Goal: Task Accomplishment & Management: Use online tool/utility

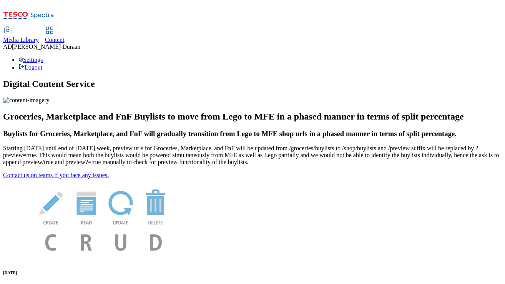
click at [39, 37] on span "Media Library" at bounding box center [21, 40] width 36 height 7
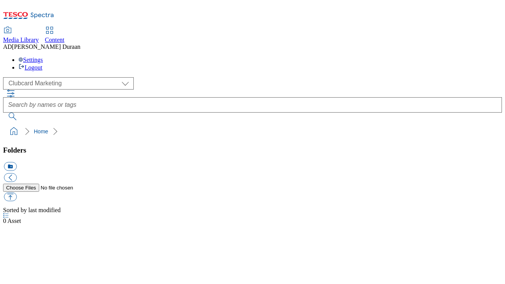
scroll to position [0, 0]
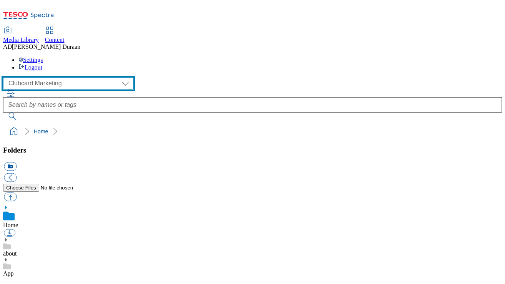
click at [58, 77] on select "Clubcard Marketing Dotcom UK GHS Marketing UK GHS Product UK GHS ROI iGHS Marke…" at bounding box center [68, 83] width 131 height 12
select select "flare-ghs-mktg"
click at [5, 77] on select "Clubcard Marketing Dotcom UK GHS Marketing UK GHS Product UK GHS ROI iGHS Marke…" at bounding box center [68, 83] width 131 height 12
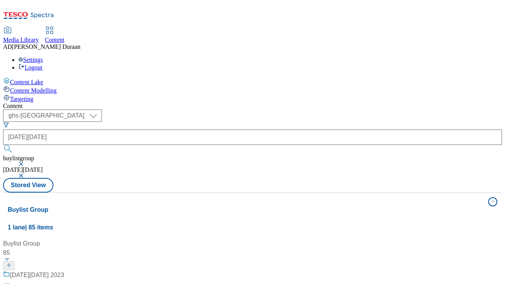
select select "ghs-[GEOGRAPHIC_DATA]"
drag, startPoint x: 0, startPoint y: 0, endPoint x: 142, endPoint y: 55, distance: 152.6
click at [142, 110] on div "( optional ) ghs-roi ghs-[GEOGRAPHIC_DATA] ghs-[GEOGRAPHIC_DATA] [DATE][DATE] b…" at bounding box center [252, 144] width 499 height 68
click at [3, 145] on button "submit" at bounding box center [8, 149] width 11 height 8
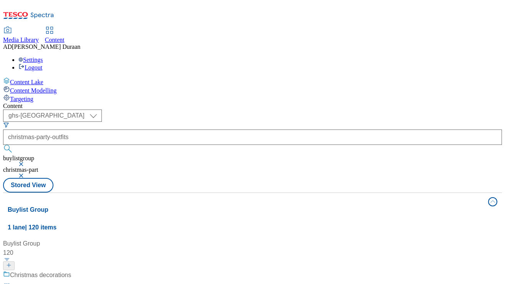
type input "christmas-party-outfits"
click at [3, 145] on button "submit" at bounding box center [8, 149] width 11 height 8
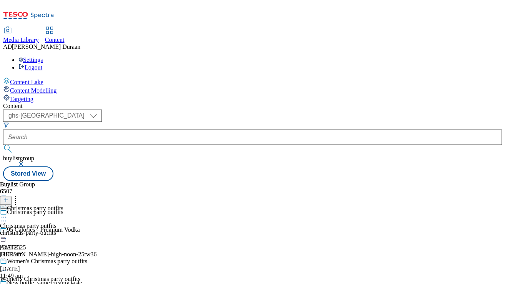
click at [8, 213] on icon at bounding box center [4, 217] width 8 height 8
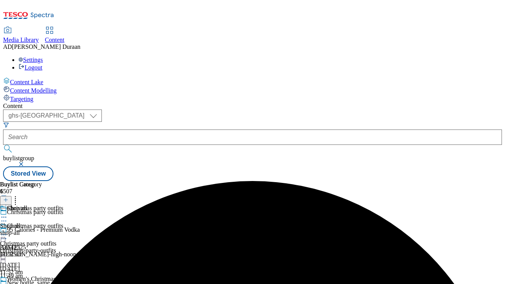
scroll to position [86, 0]
click at [8, 284] on icon at bounding box center [4, 288] width 8 height 8
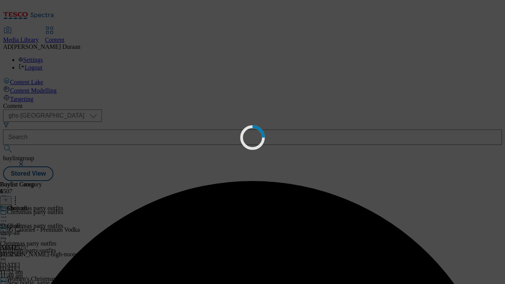
scroll to position [8, 0]
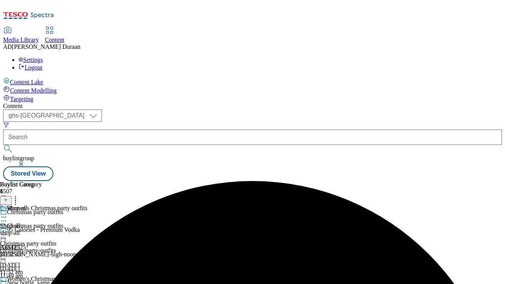
scroll to position [138, 0]
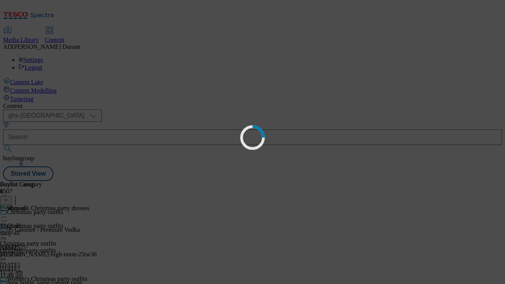
scroll to position [0, 0]
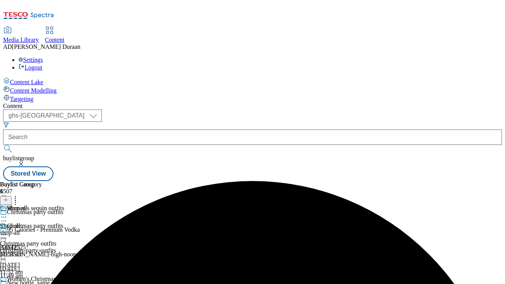
scroll to position [75, 0]
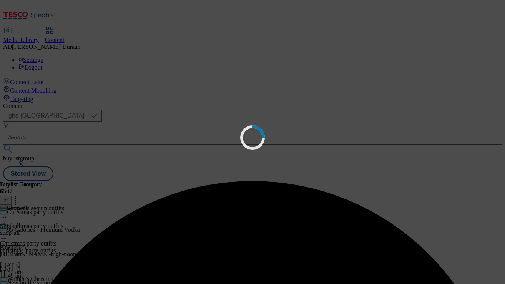
scroll to position [0, 0]
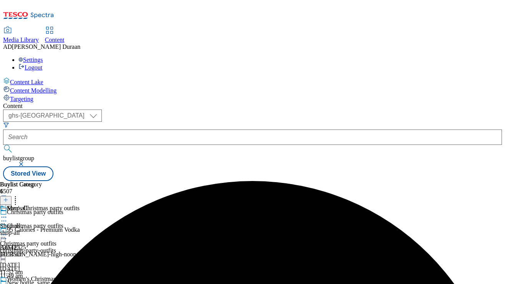
scroll to position [75, 0]
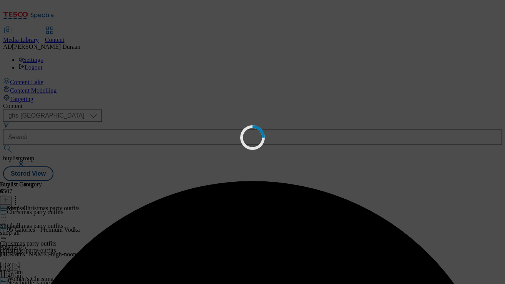
scroll to position [0, 0]
